Goal: Transaction & Acquisition: Purchase product/service

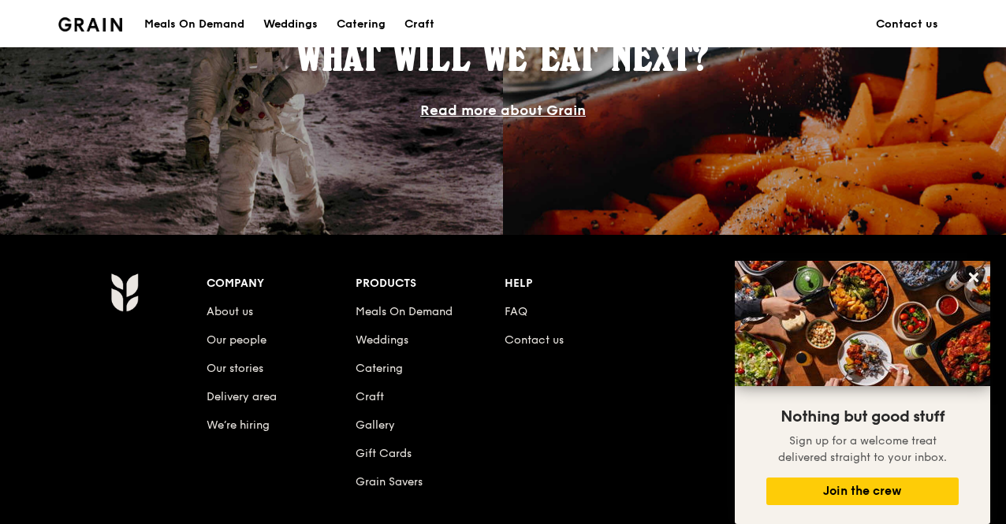
scroll to position [1489, 0]
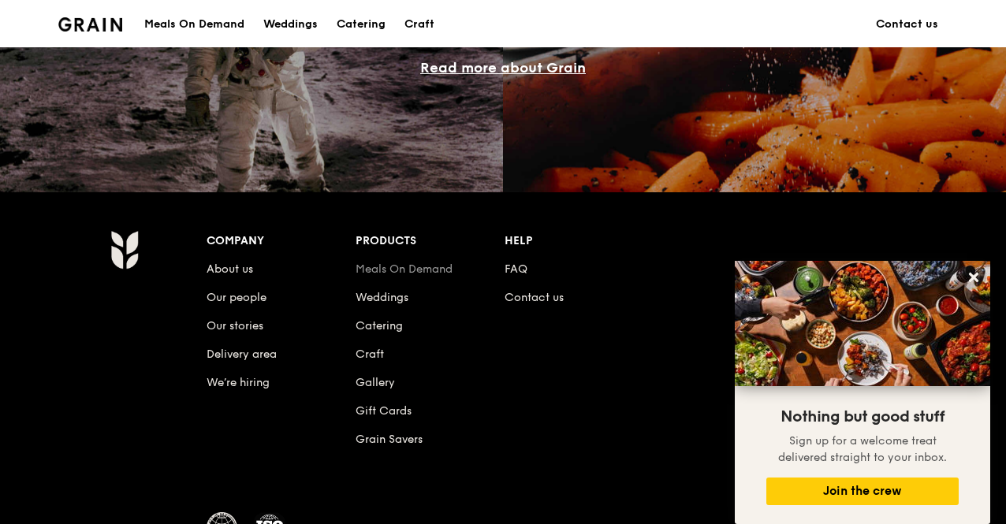
click at [411, 267] on link "Meals On Demand" at bounding box center [404, 269] width 97 height 13
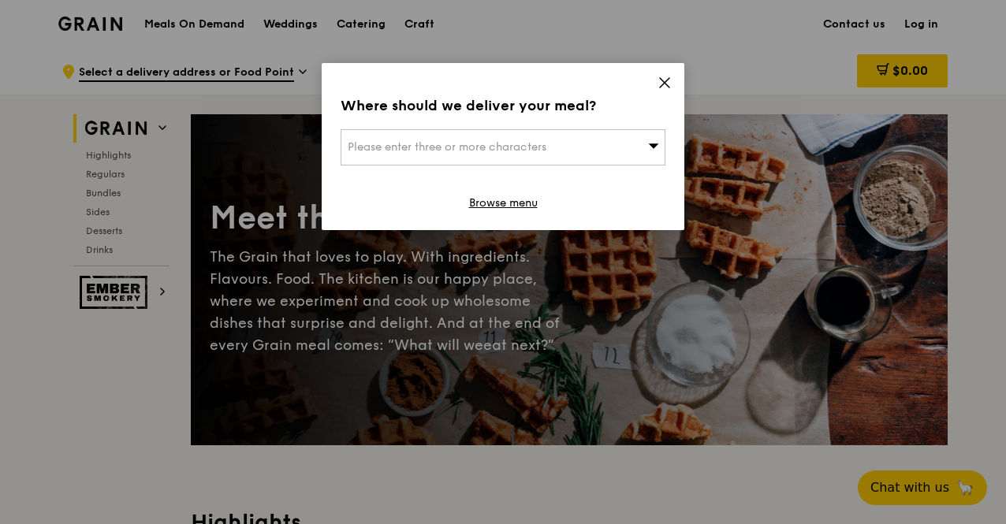
click at [655, 84] on div "Where should we deliver your meal? Please enter three or more characters Browse…" at bounding box center [503, 146] width 363 height 167
click at [660, 84] on icon at bounding box center [665, 83] width 14 height 14
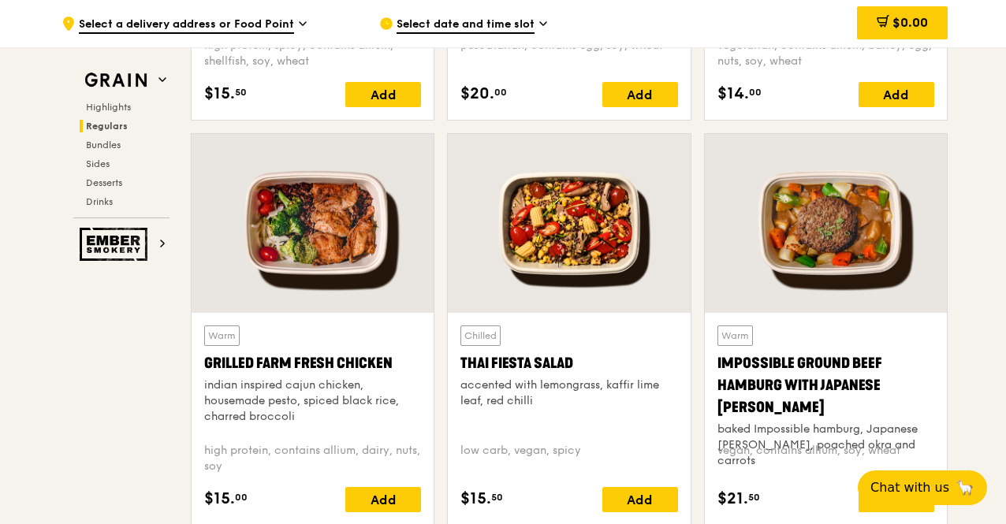
scroll to position [2102, 0]
